Goal: Task Accomplishment & Management: Use online tool/utility

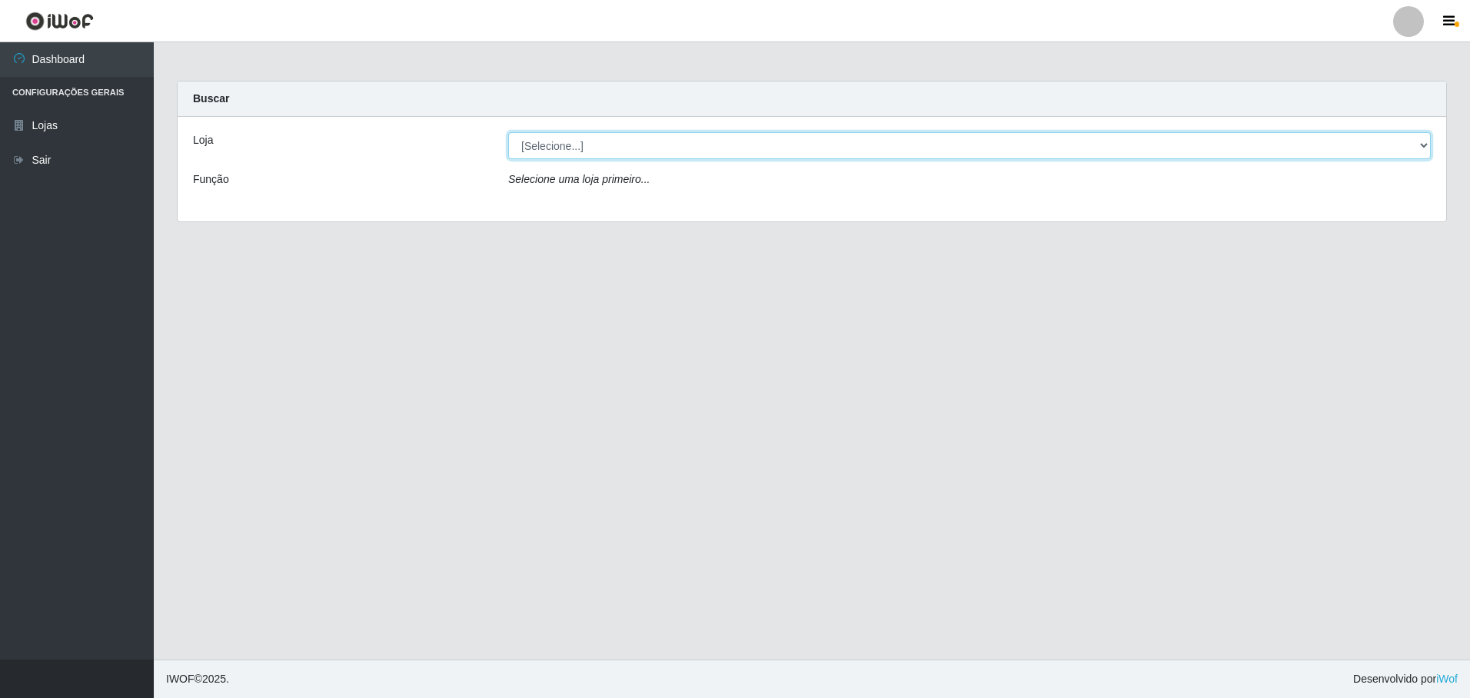
click at [568, 148] on select "[Selecione...] Extrabom - Loja 05 [GEOGRAPHIC_DATA]" at bounding box center [969, 145] width 923 height 27
select select "494"
click at [508, 132] on select "[Selecione...] Extrabom - Loja 05 [GEOGRAPHIC_DATA]" at bounding box center [969, 145] width 923 height 27
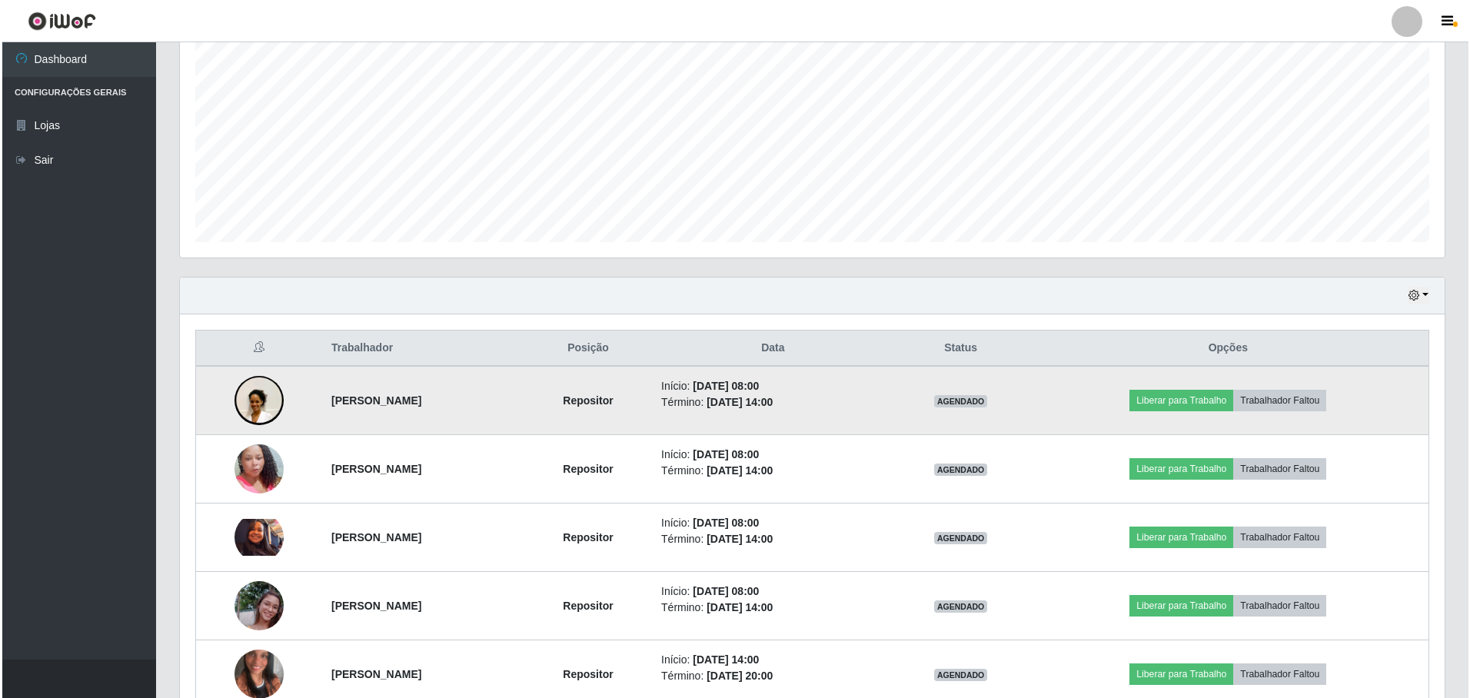
scroll to position [460, 0]
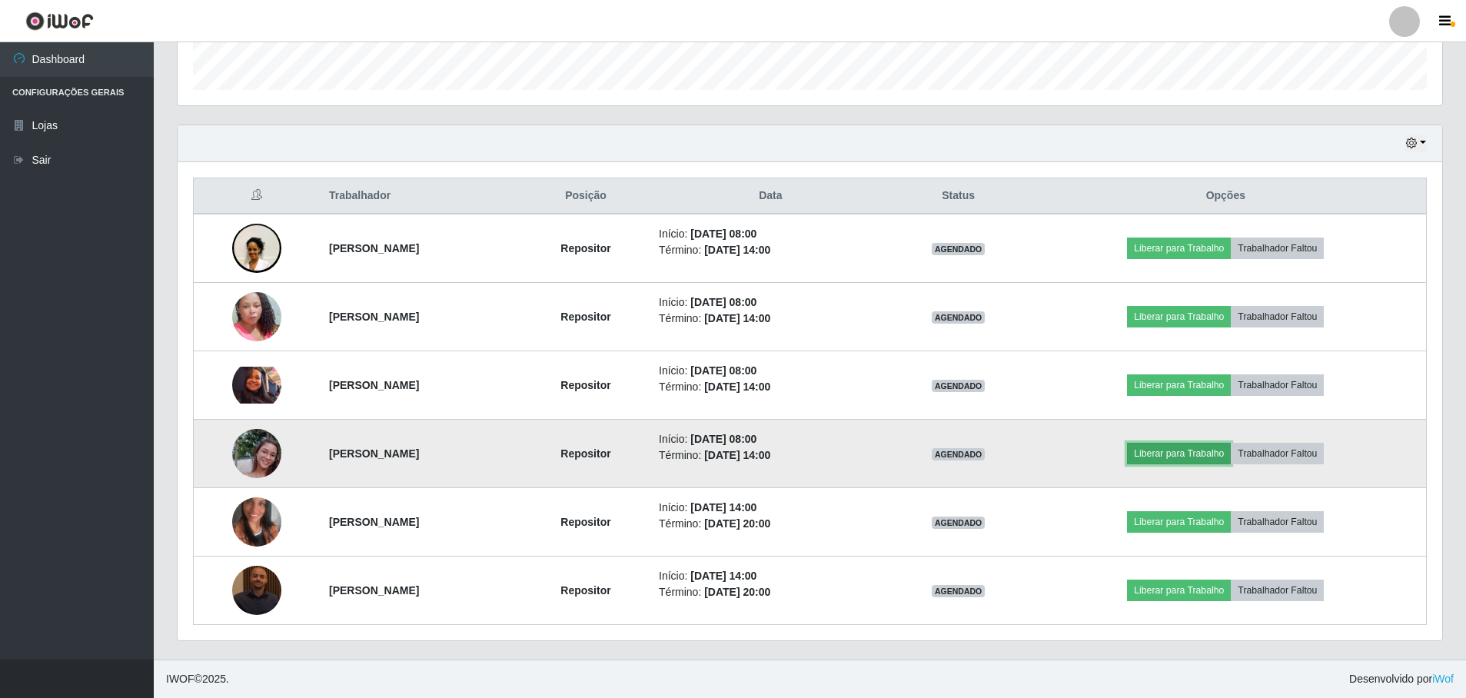
click at [1200, 459] on button "Liberar para Trabalho" at bounding box center [1179, 454] width 104 height 22
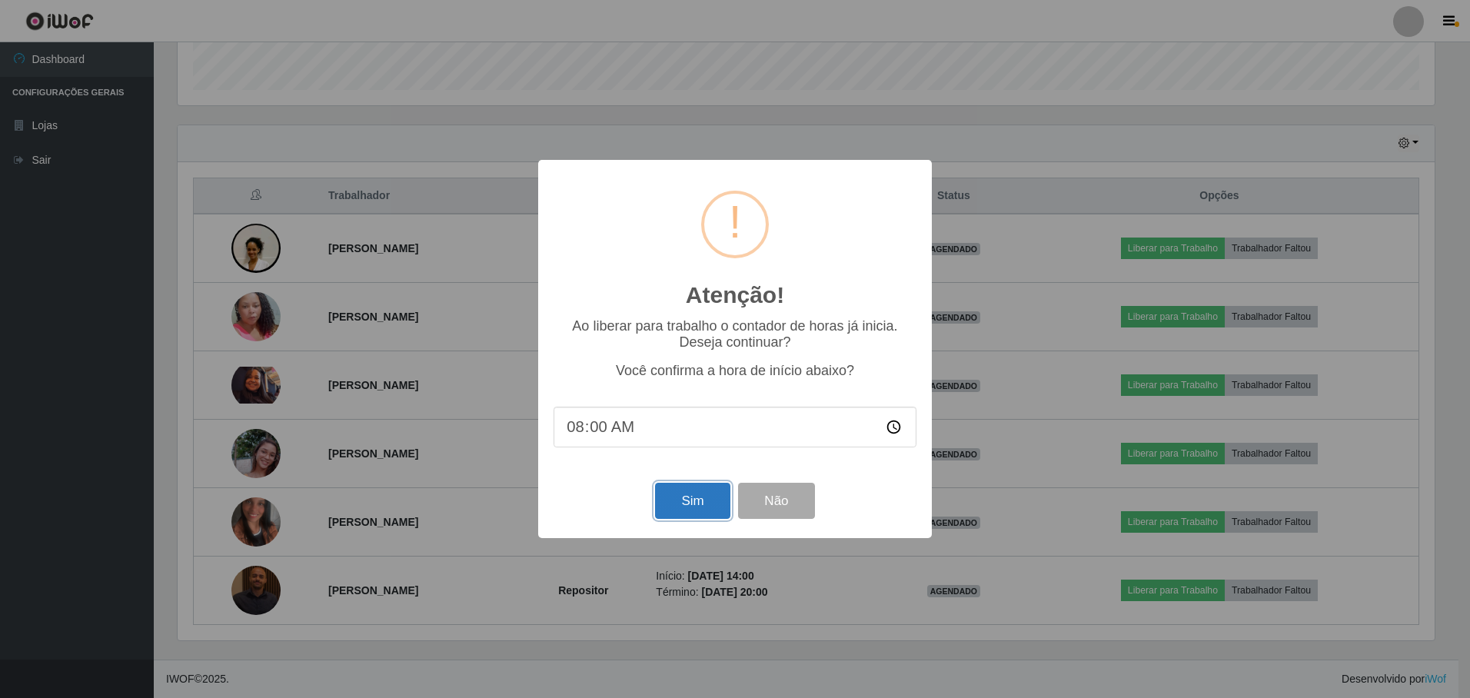
click at [688, 504] on button "Sim" at bounding box center [692, 501] width 75 height 36
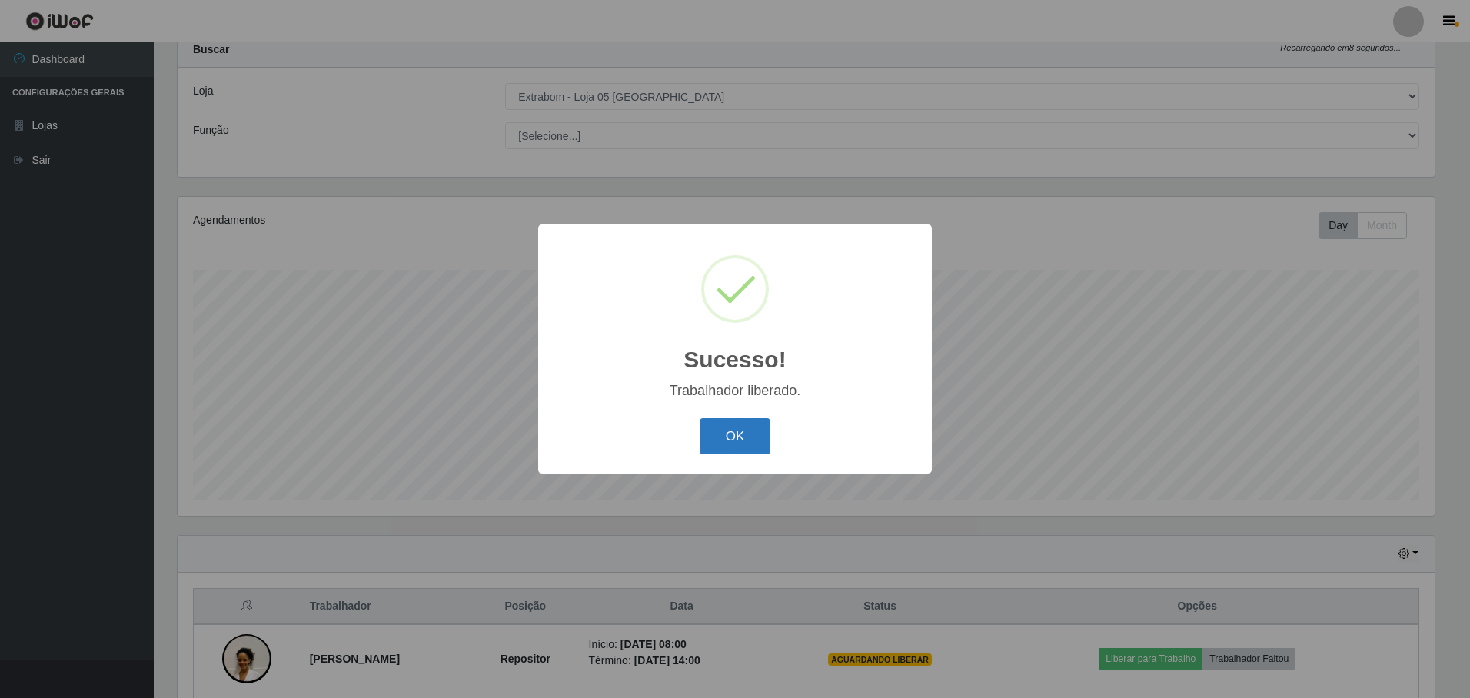
click at [766, 451] on button "OK" at bounding box center [736, 436] width 72 height 36
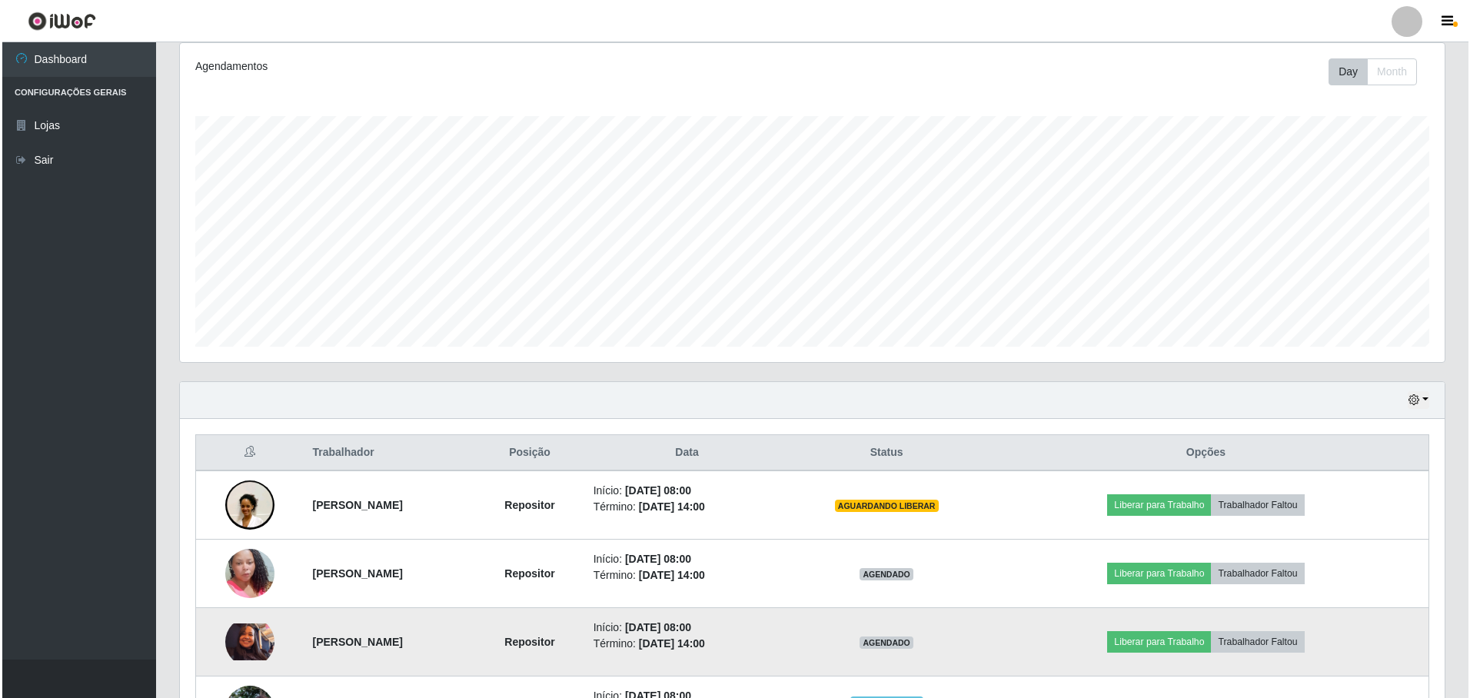
scroll to position [280, 0]
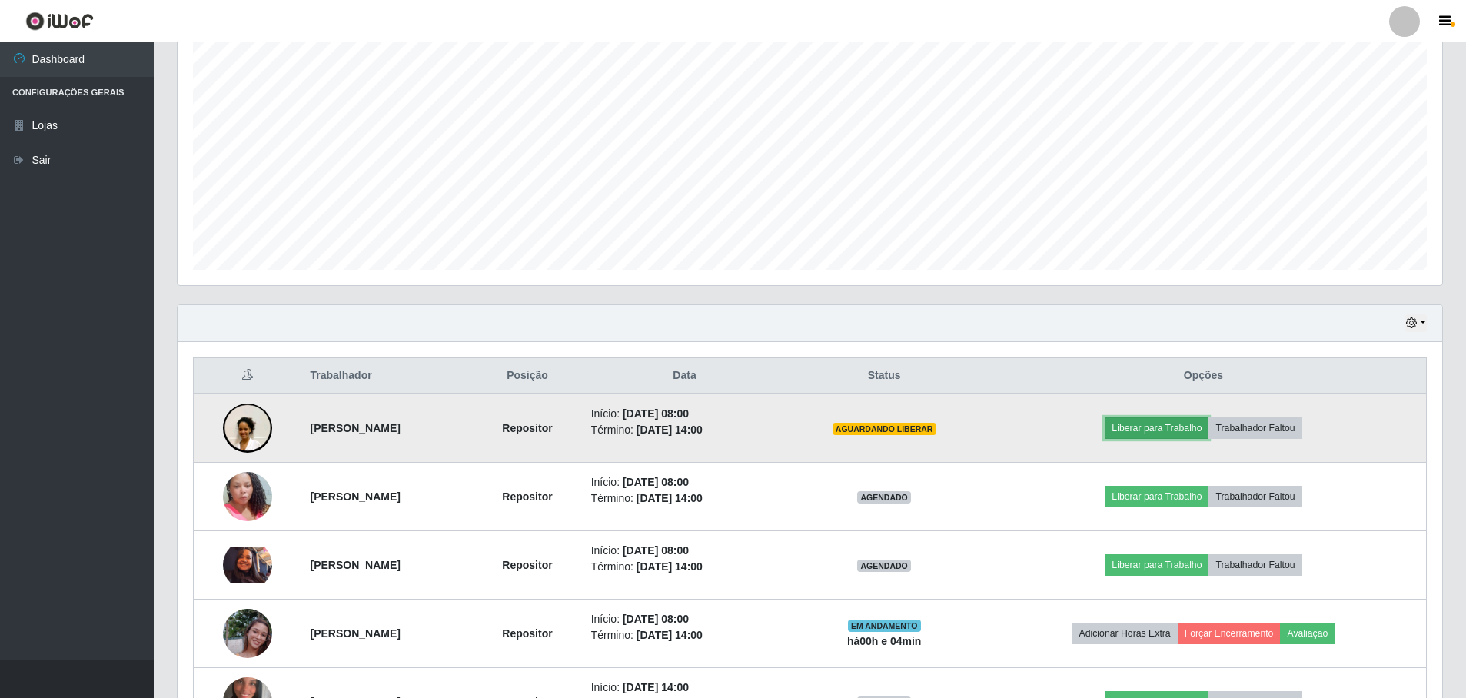
click at [1193, 431] on button "Liberar para Trabalho" at bounding box center [1157, 429] width 104 height 22
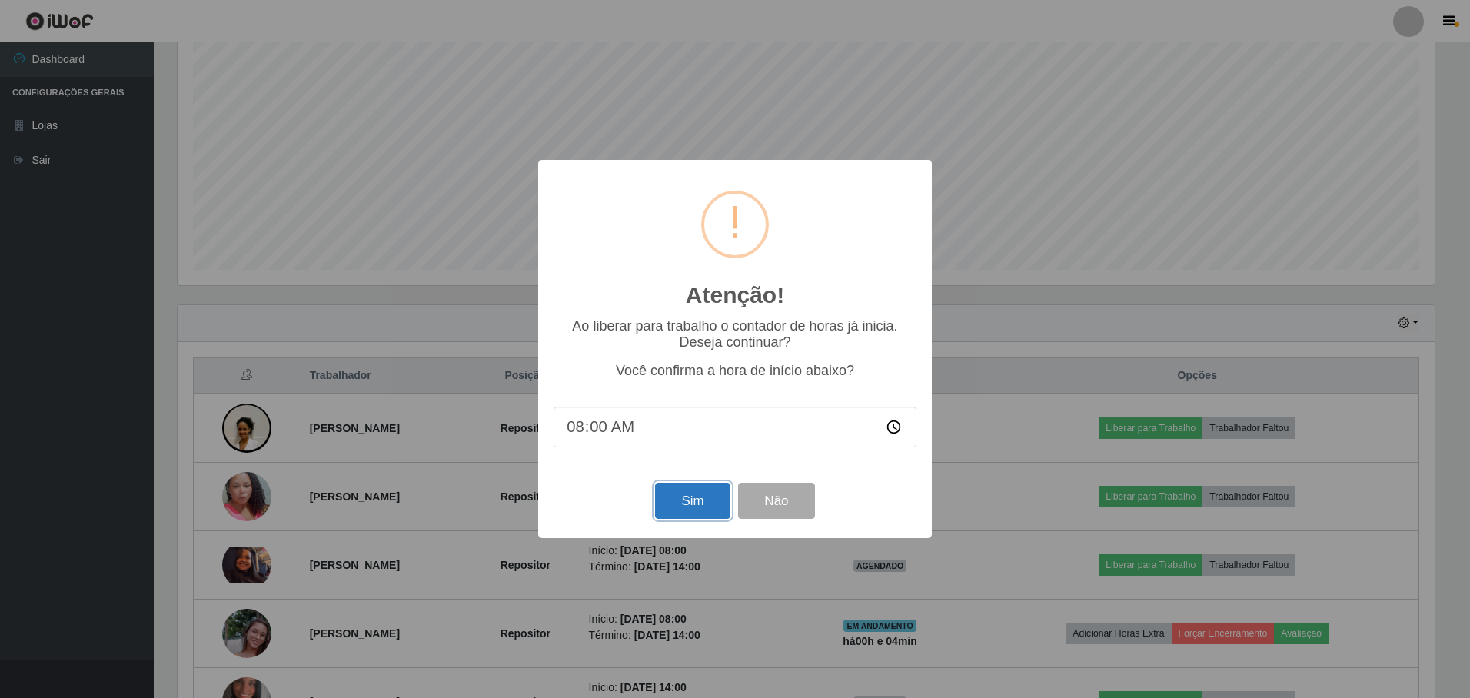
click at [692, 501] on button "Sim" at bounding box center [692, 501] width 75 height 36
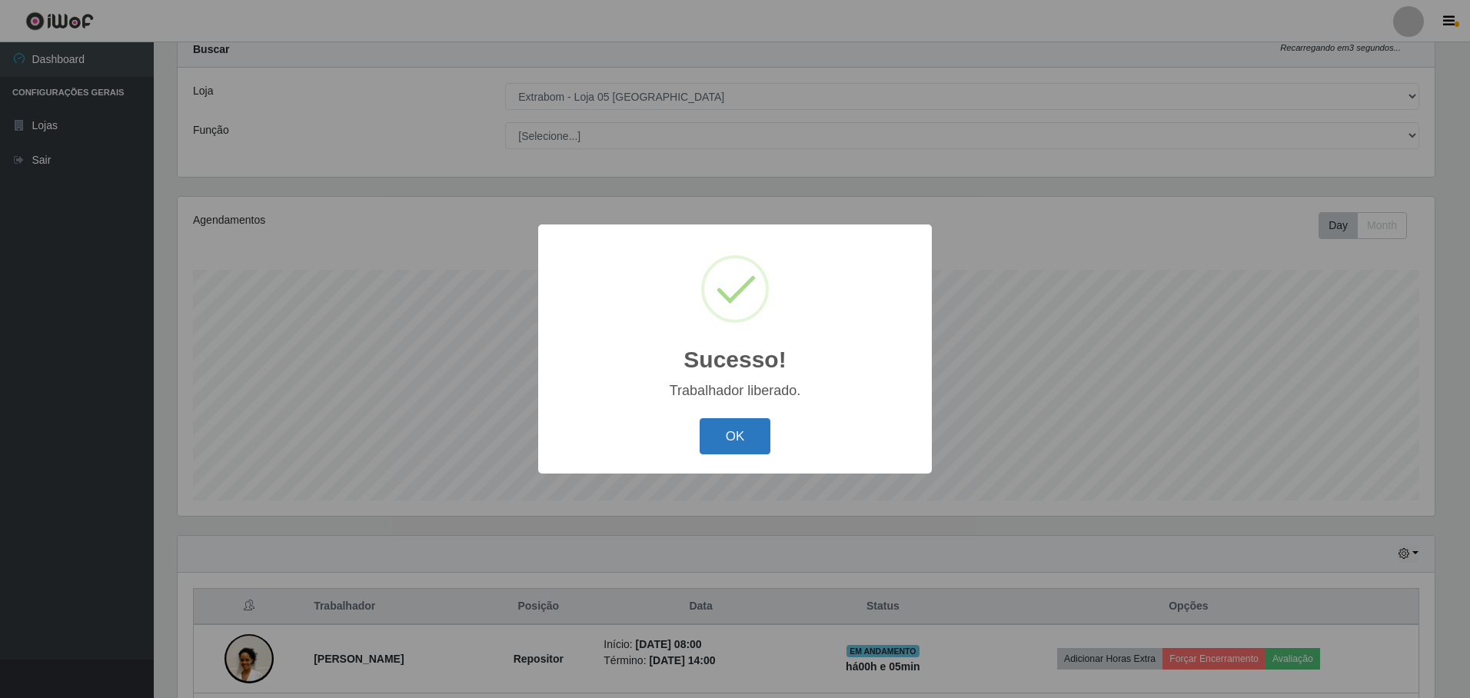
click at [727, 443] on button "OK" at bounding box center [736, 436] width 72 height 36
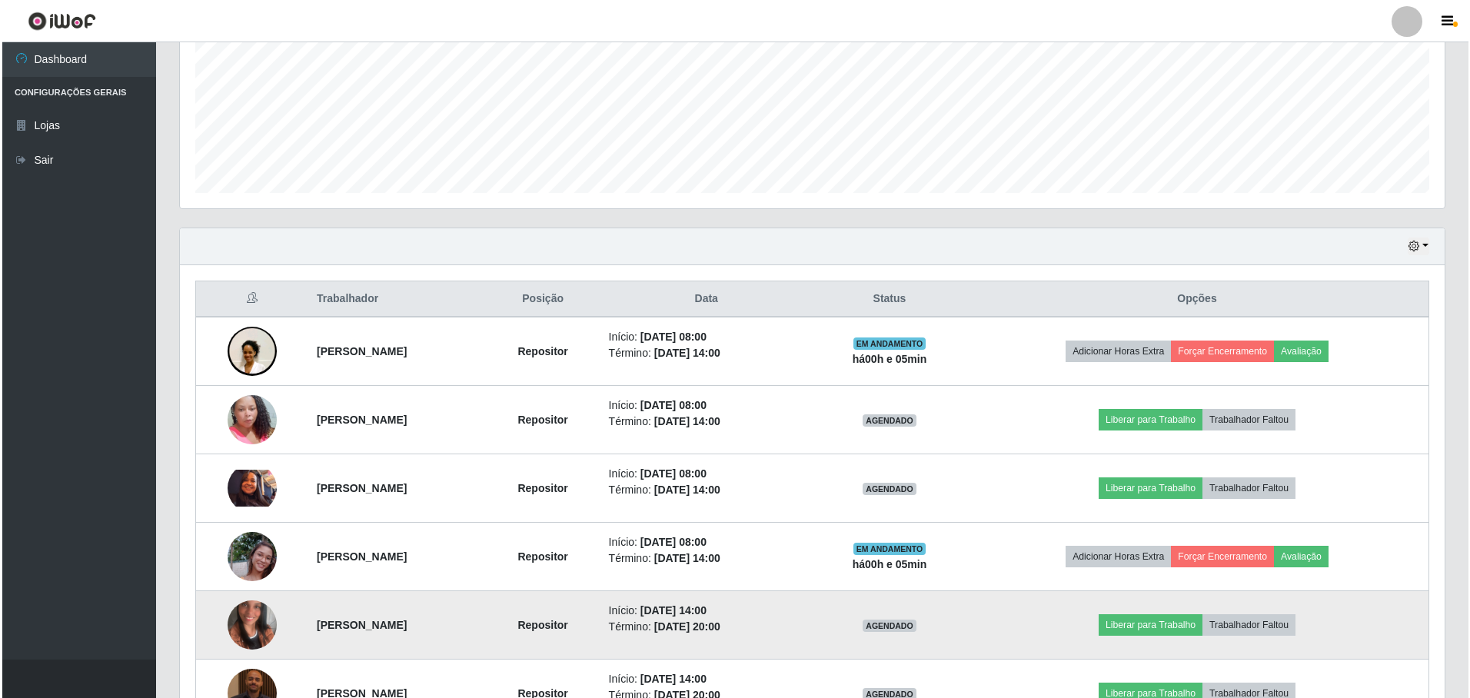
scroll to position [460, 0]
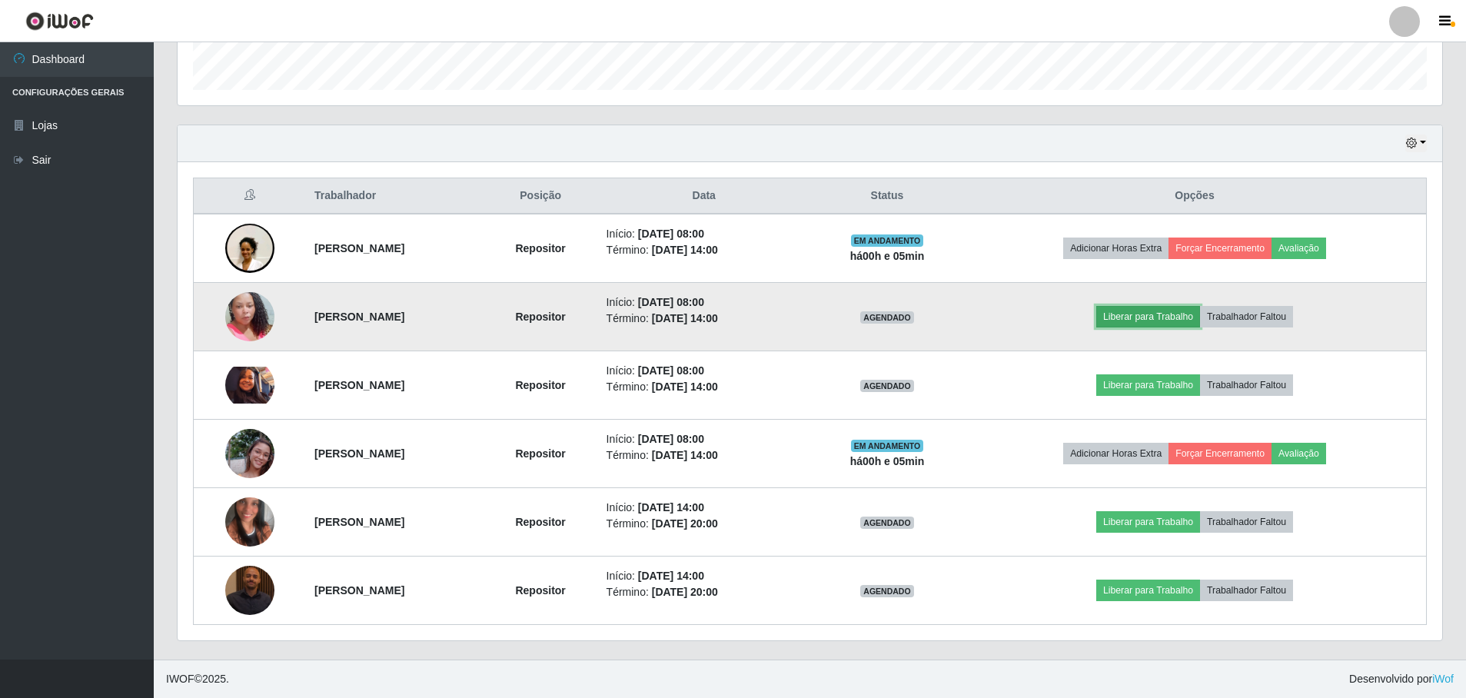
click at [1178, 324] on button "Liberar para Trabalho" at bounding box center [1148, 317] width 104 height 22
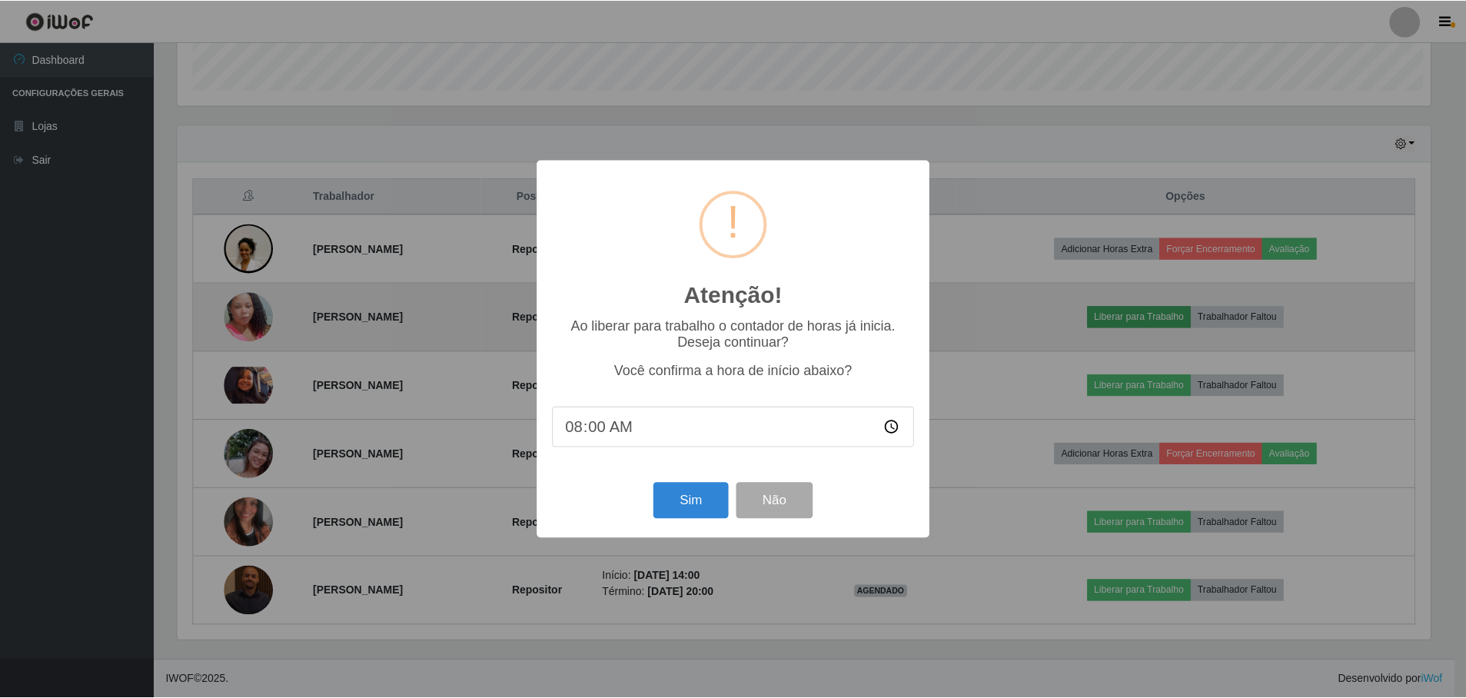
scroll to position [319, 1257]
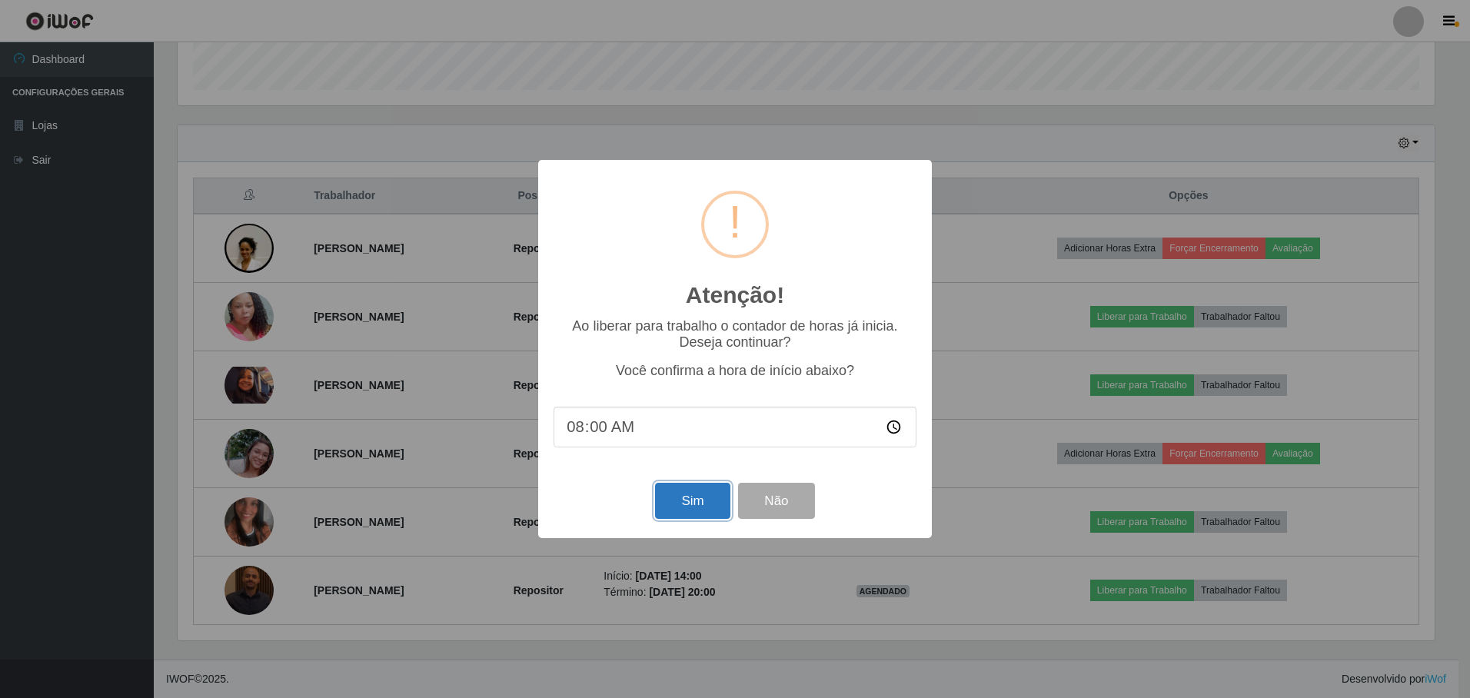
click at [682, 505] on button "Sim" at bounding box center [692, 501] width 75 height 36
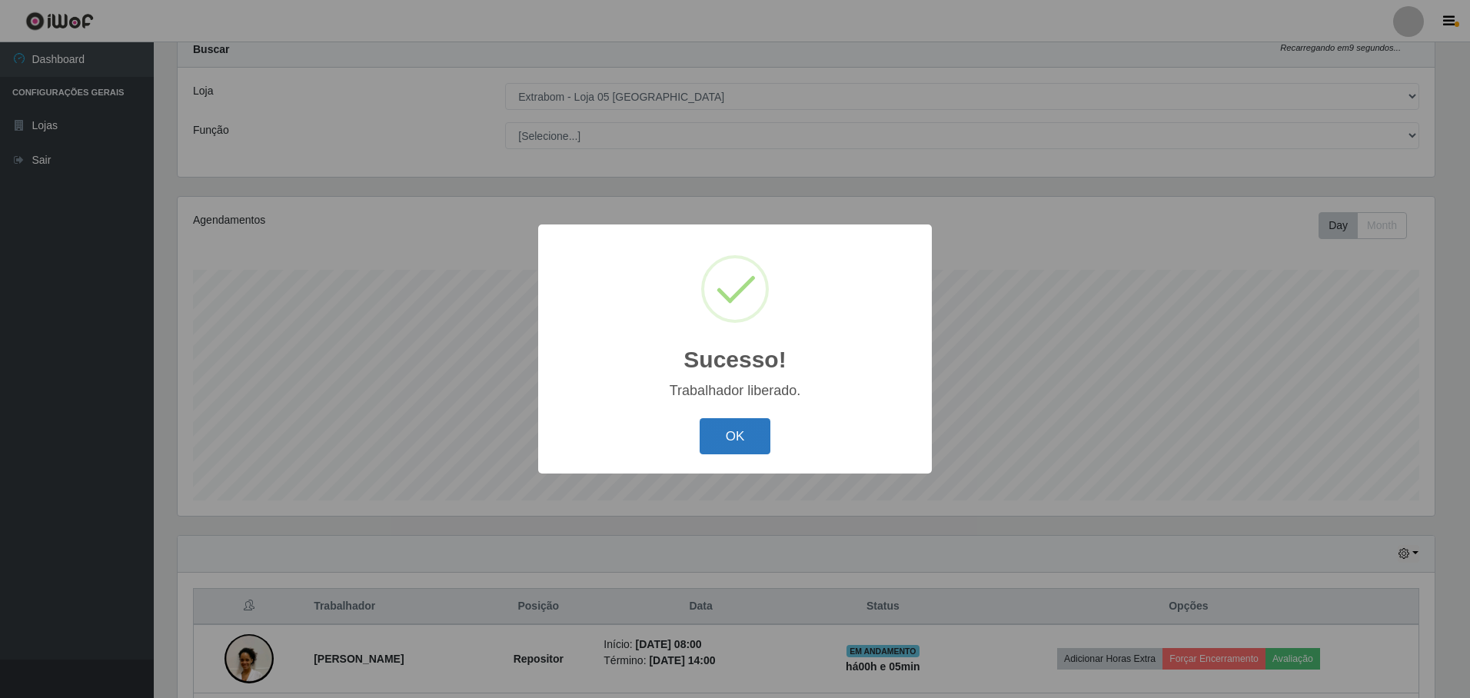
click at [745, 432] on button "OK" at bounding box center [736, 436] width 72 height 36
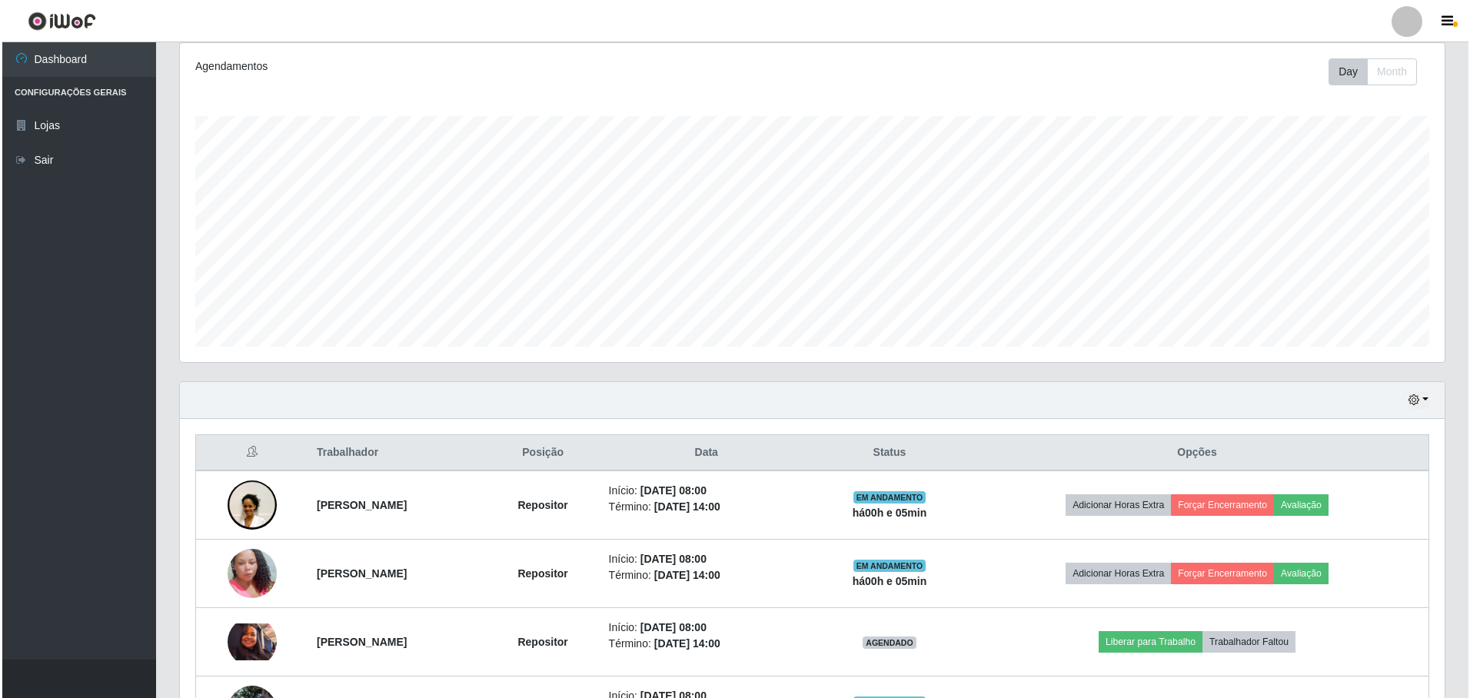
scroll to position [434, 0]
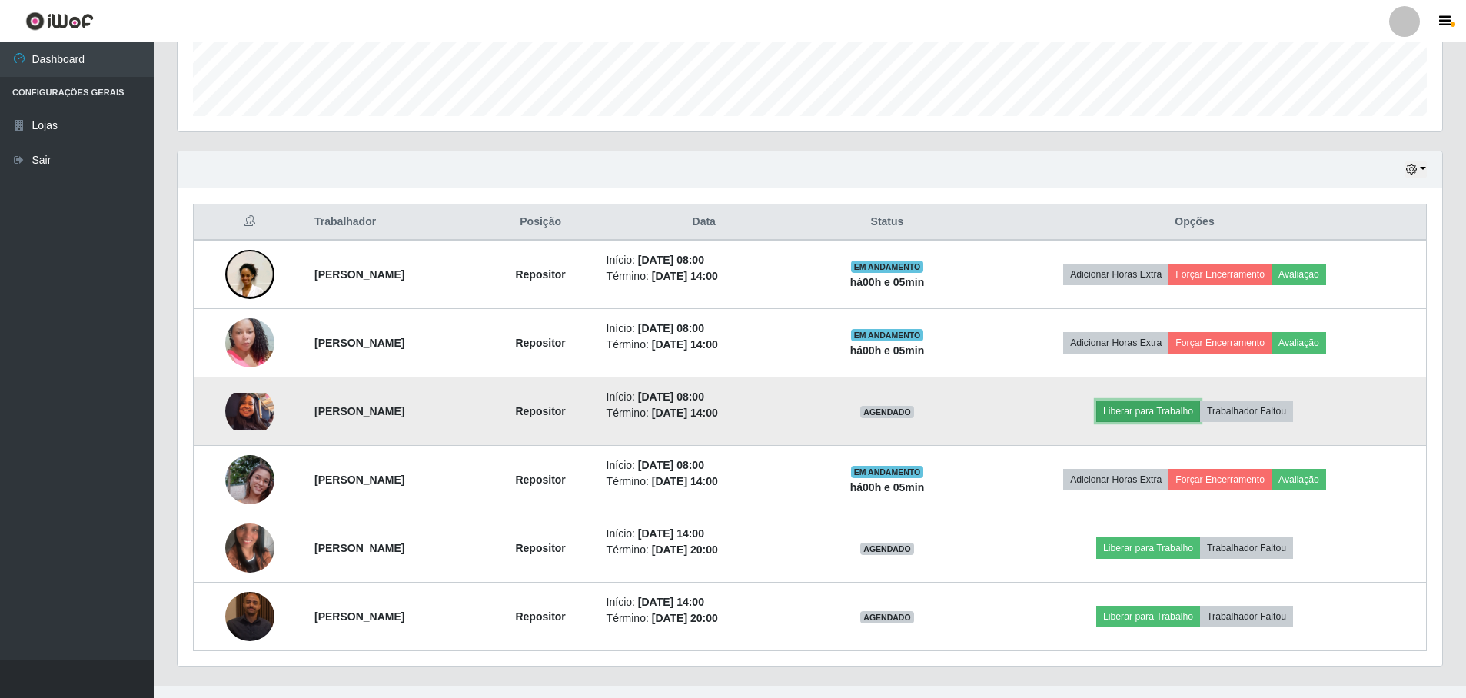
click at [1186, 411] on button "Liberar para Trabalho" at bounding box center [1148, 412] width 104 height 22
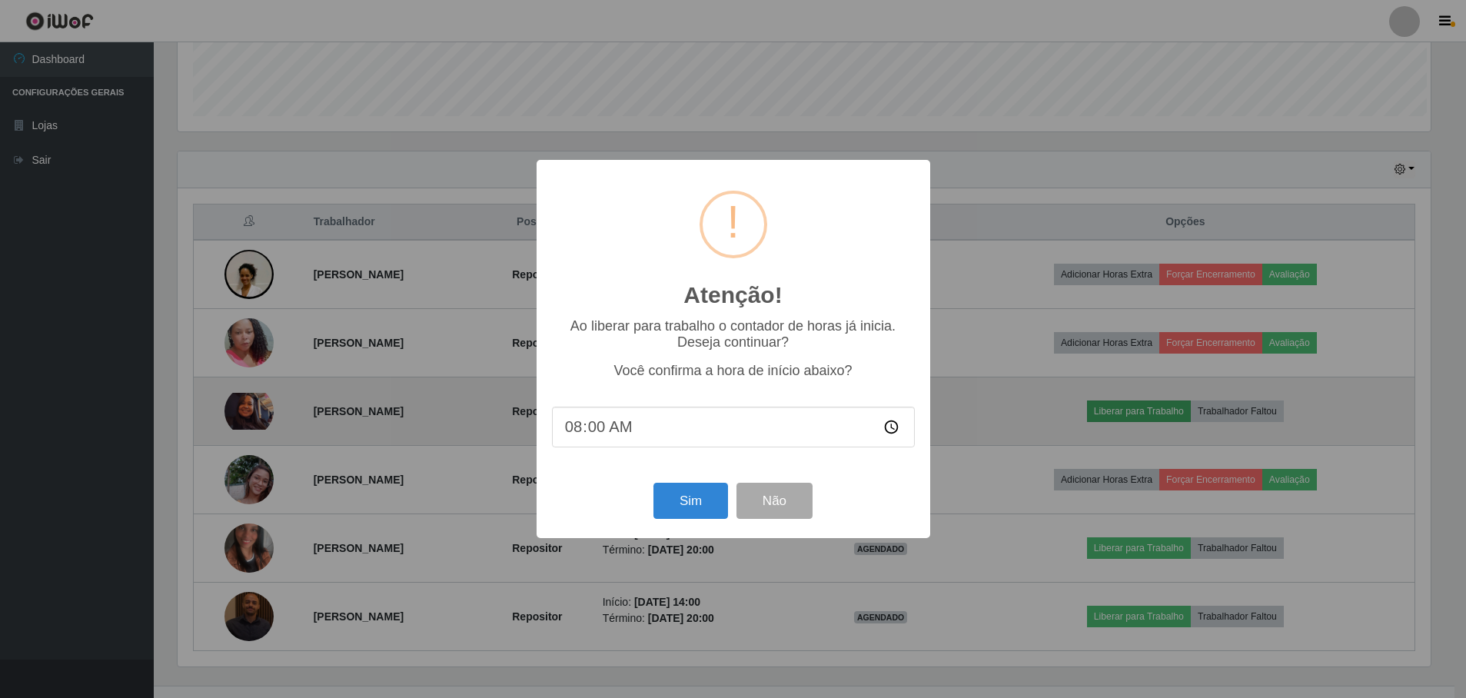
scroll to position [319, 1257]
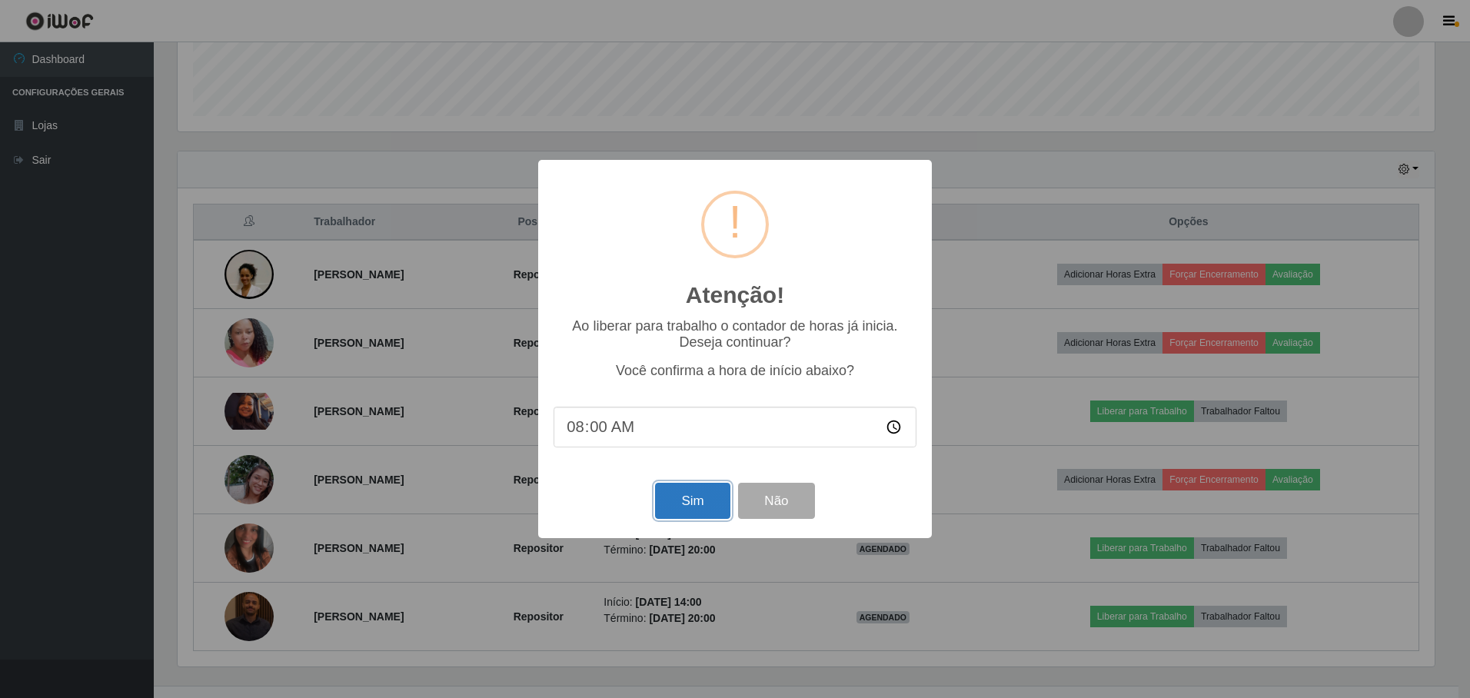
click at [675, 507] on button "Sim" at bounding box center [692, 501] width 75 height 36
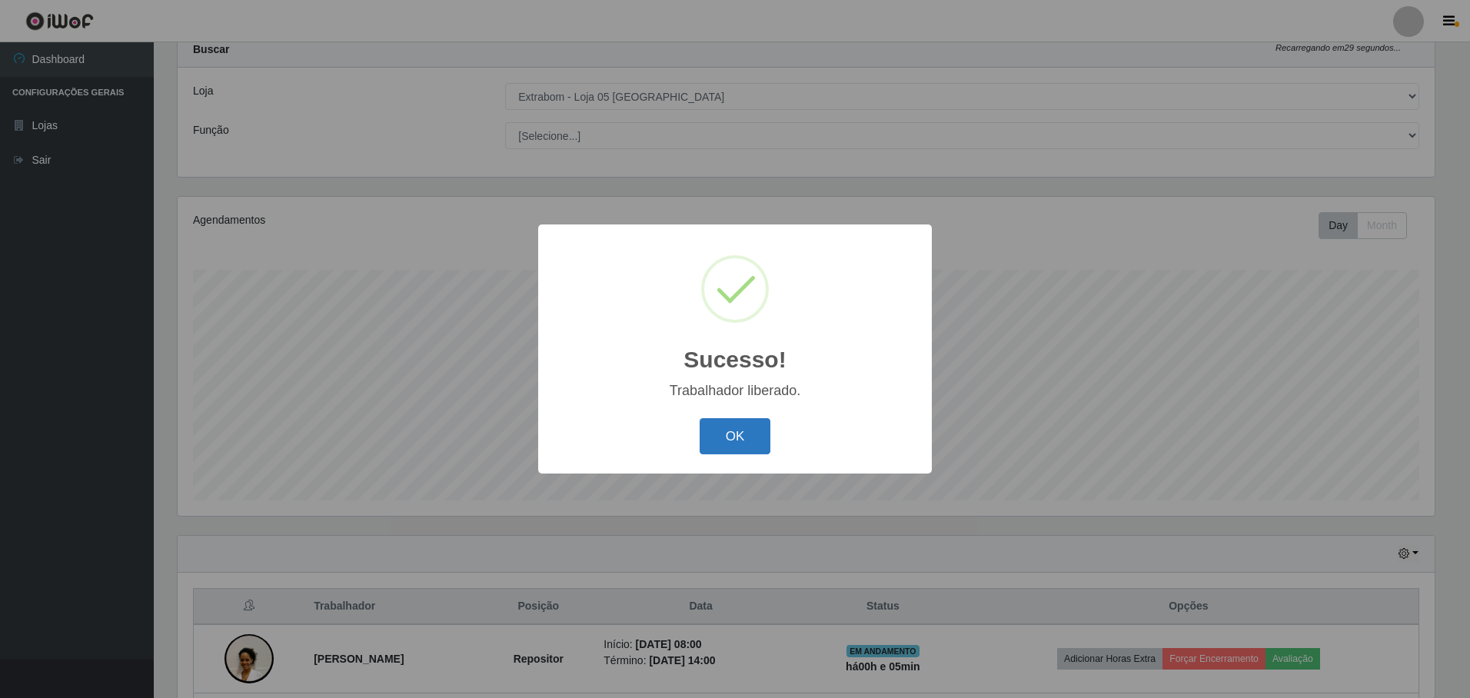
click at [744, 431] on button "OK" at bounding box center [736, 436] width 72 height 36
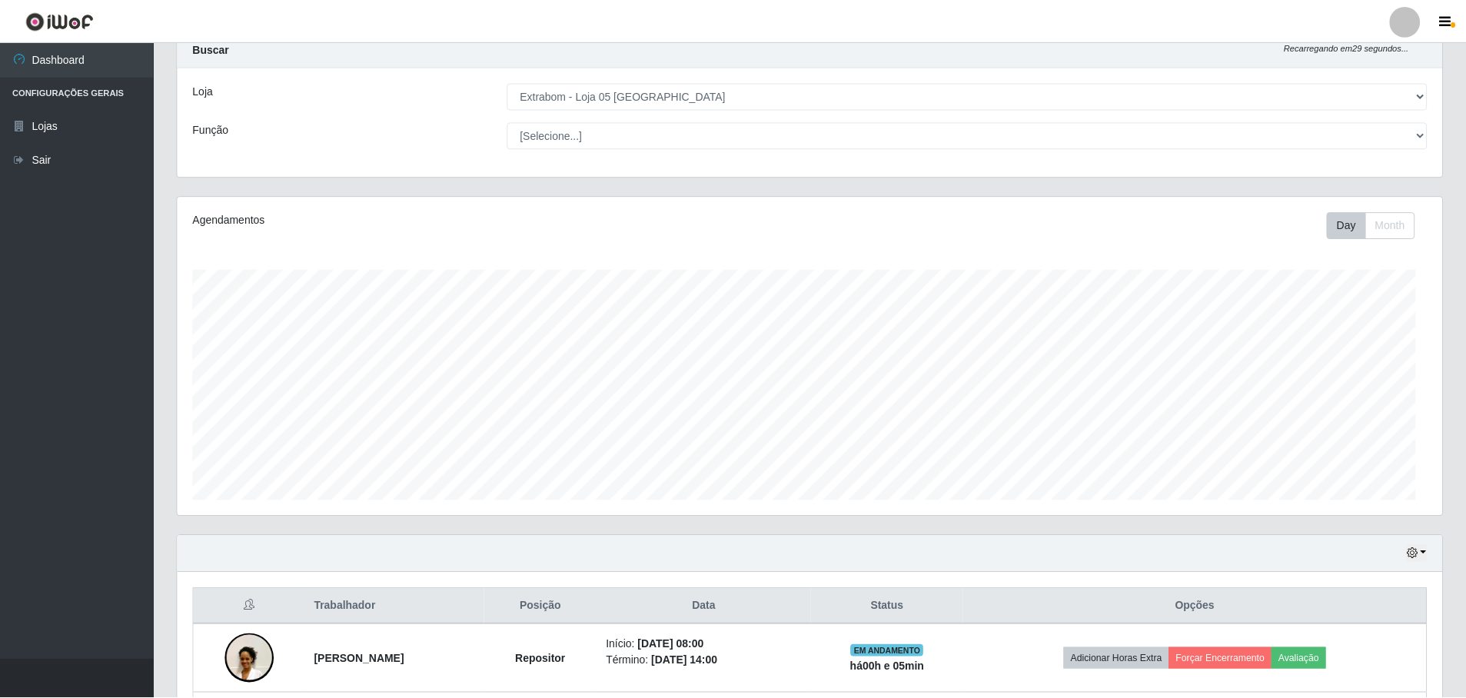
scroll to position [0, 0]
